Goal: Information Seeking & Learning: Learn about a topic

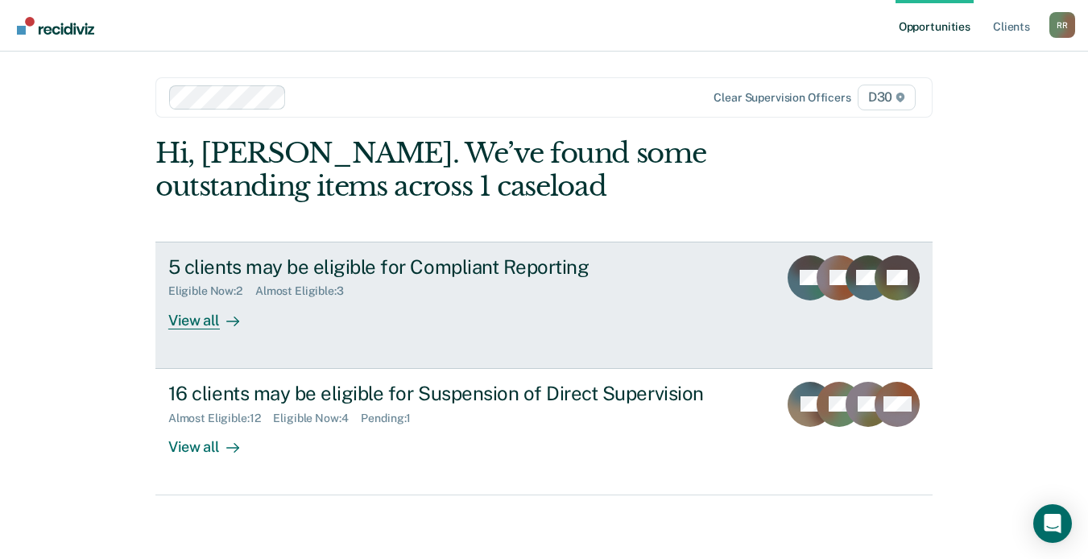
click at [190, 323] on div "View all" at bounding box center [213, 313] width 90 height 31
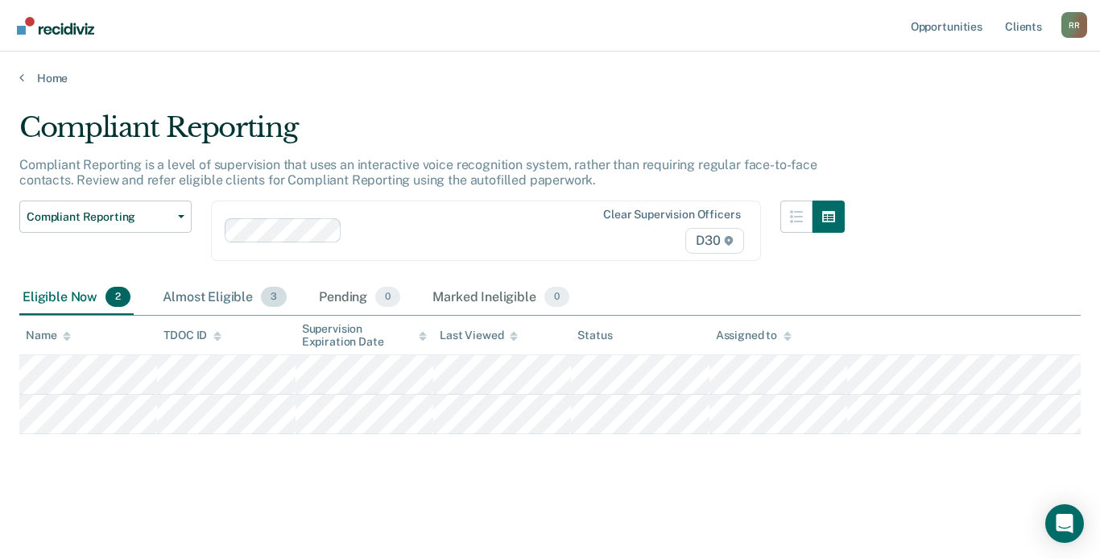
click at [223, 299] on div "Almost Eligible 3" at bounding box center [224, 297] width 130 height 35
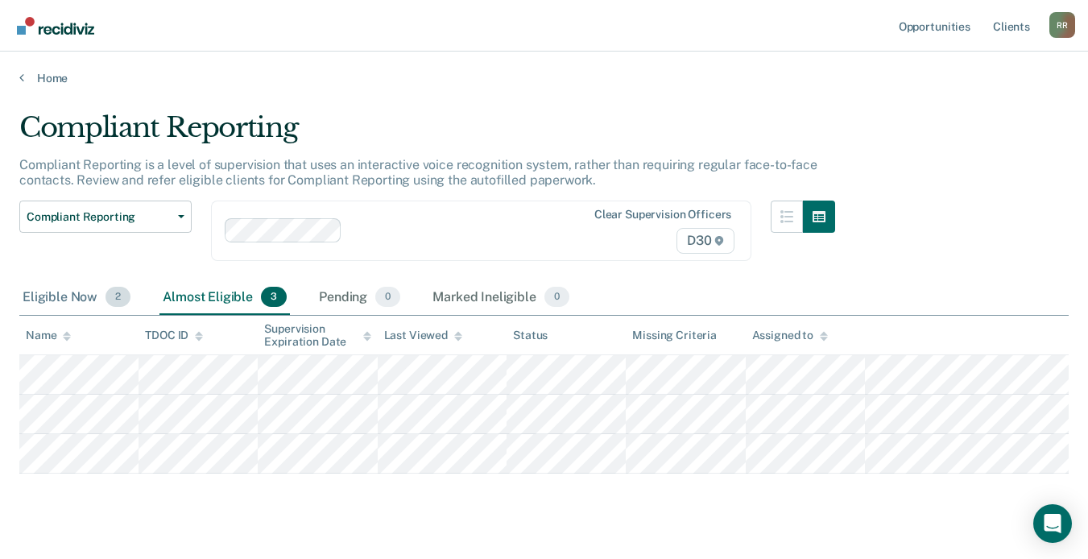
click at [88, 295] on div "Eligible Now 2" at bounding box center [76, 297] width 114 height 35
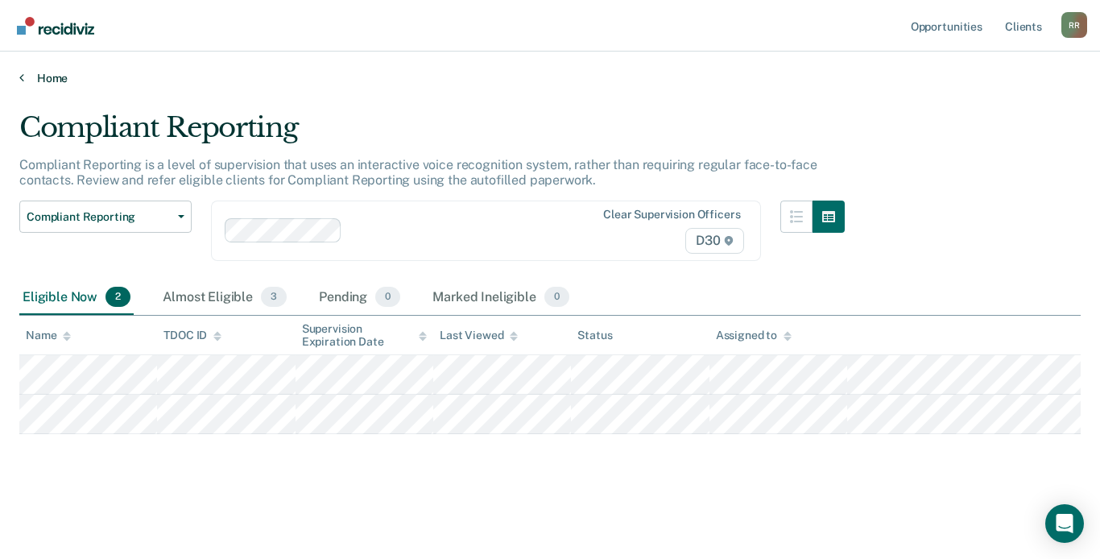
click at [26, 74] on link "Home" at bounding box center [550, 78] width 1062 height 14
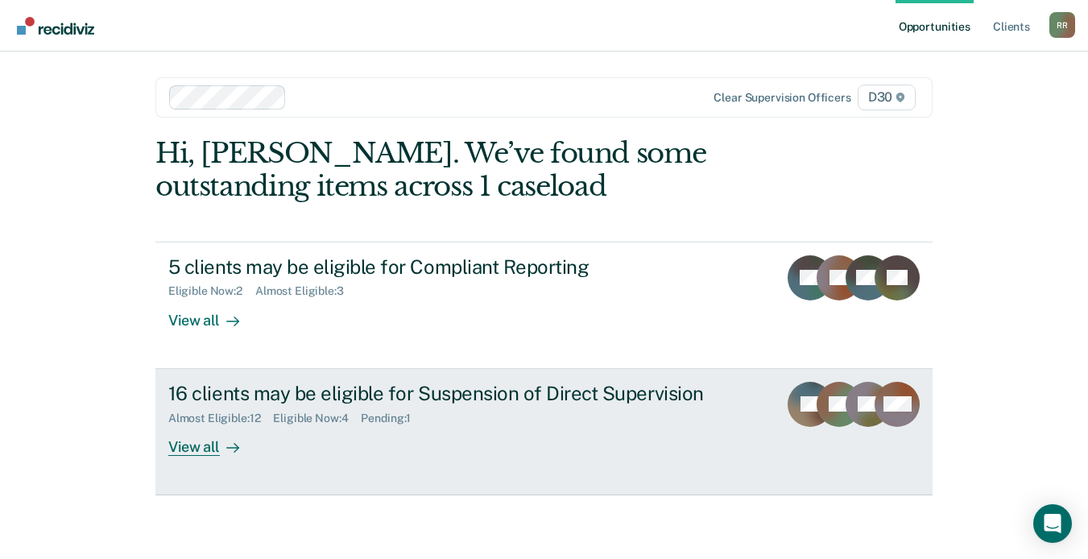
click at [205, 449] on div "View all" at bounding box center [213, 439] width 90 height 31
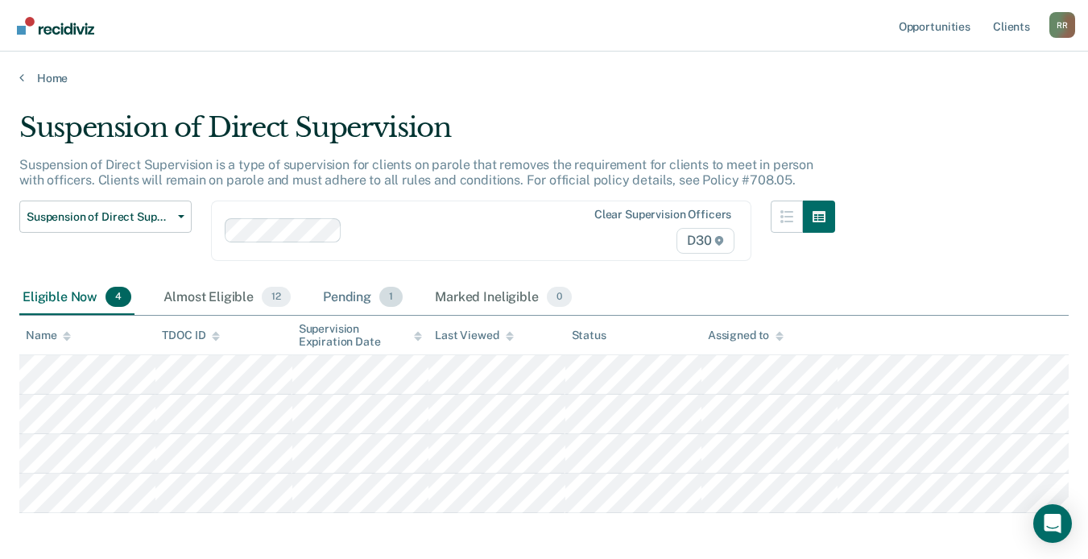
click at [360, 294] on div "Pending 1" at bounding box center [363, 297] width 86 height 35
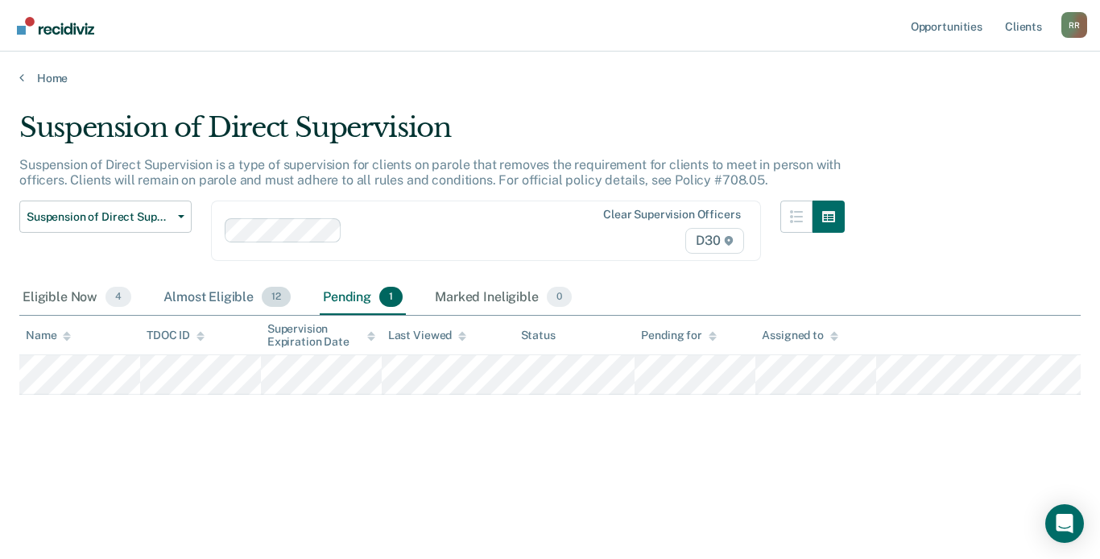
click at [242, 297] on div "Almost Eligible 12" at bounding box center [227, 297] width 134 height 35
